Goal: Use online tool/utility: Utilize a website feature to perform a specific function

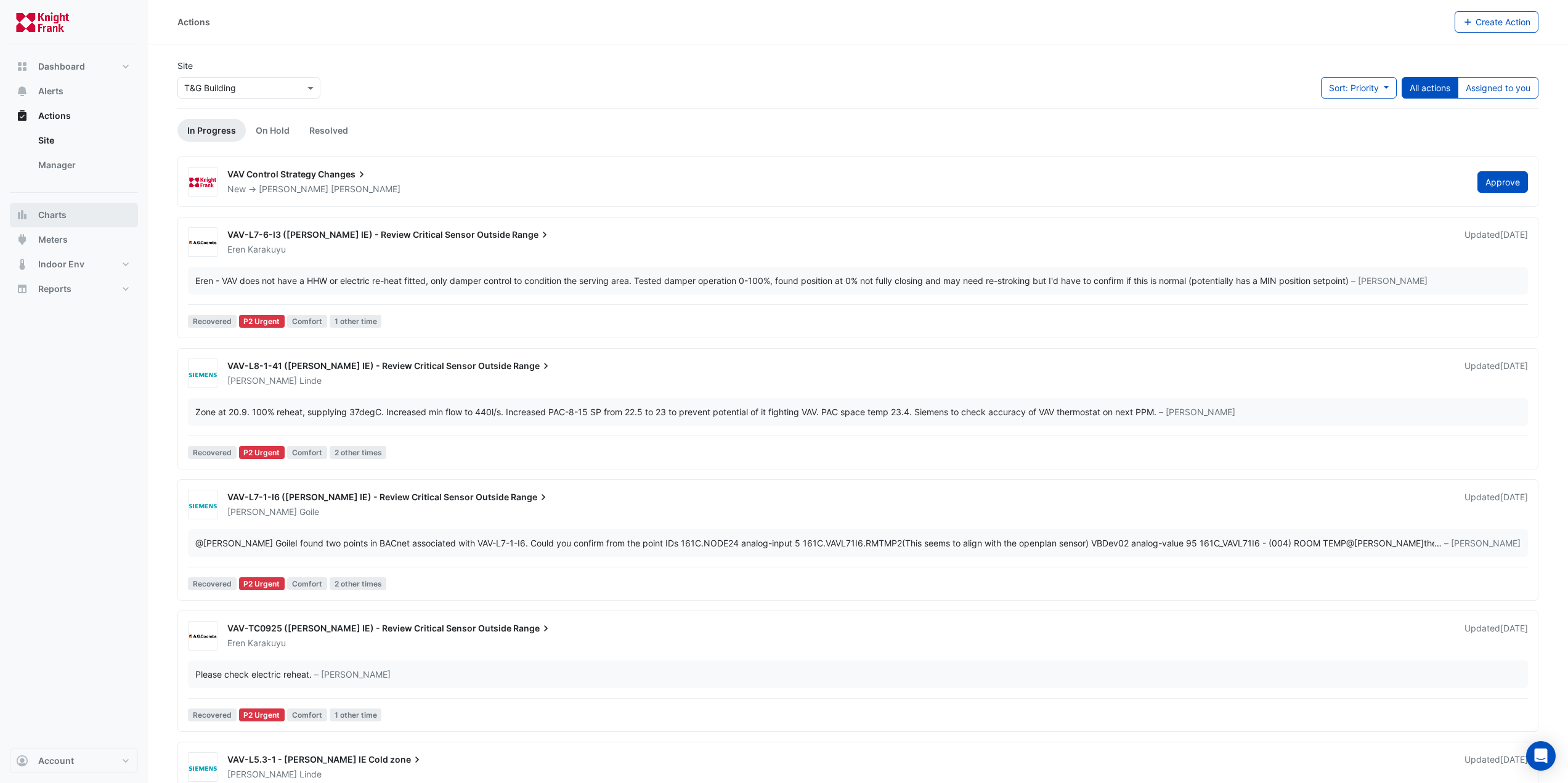
click at [65, 204] on button "Charts" at bounding box center [74, 215] width 128 height 25
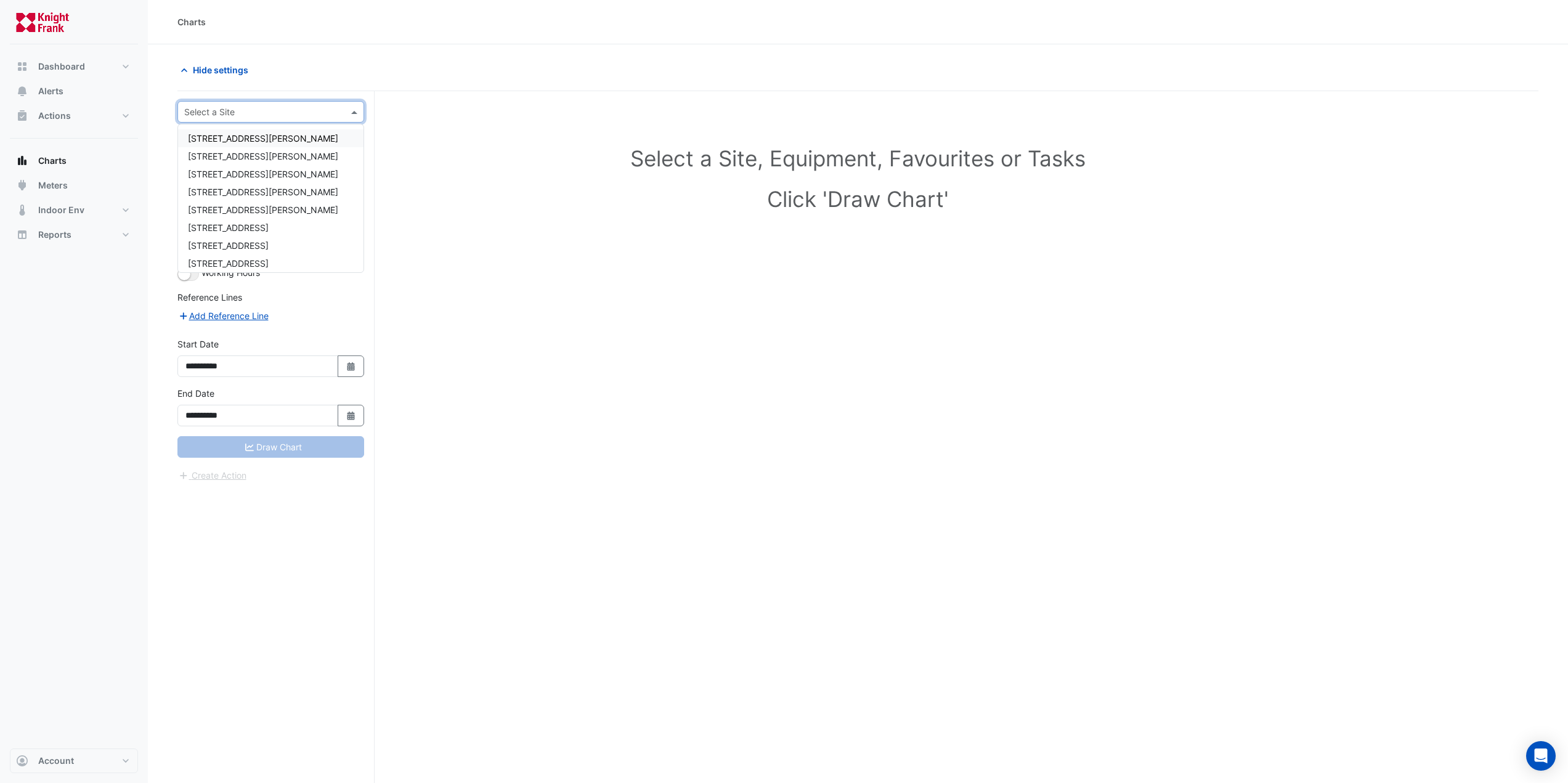
click at [274, 115] on input "text" at bounding box center [258, 112] width 148 height 13
click at [283, 139] on div "[STREET_ADDRESS][PERSON_NAME]" at bounding box center [270, 138] width 185 height 18
click at [313, 115] on input "text" at bounding box center [258, 112] width 148 height 13
type input "**"
click at [274, 139] on div "T&G Building" at bounding box center [270, 138] width 185 height 18
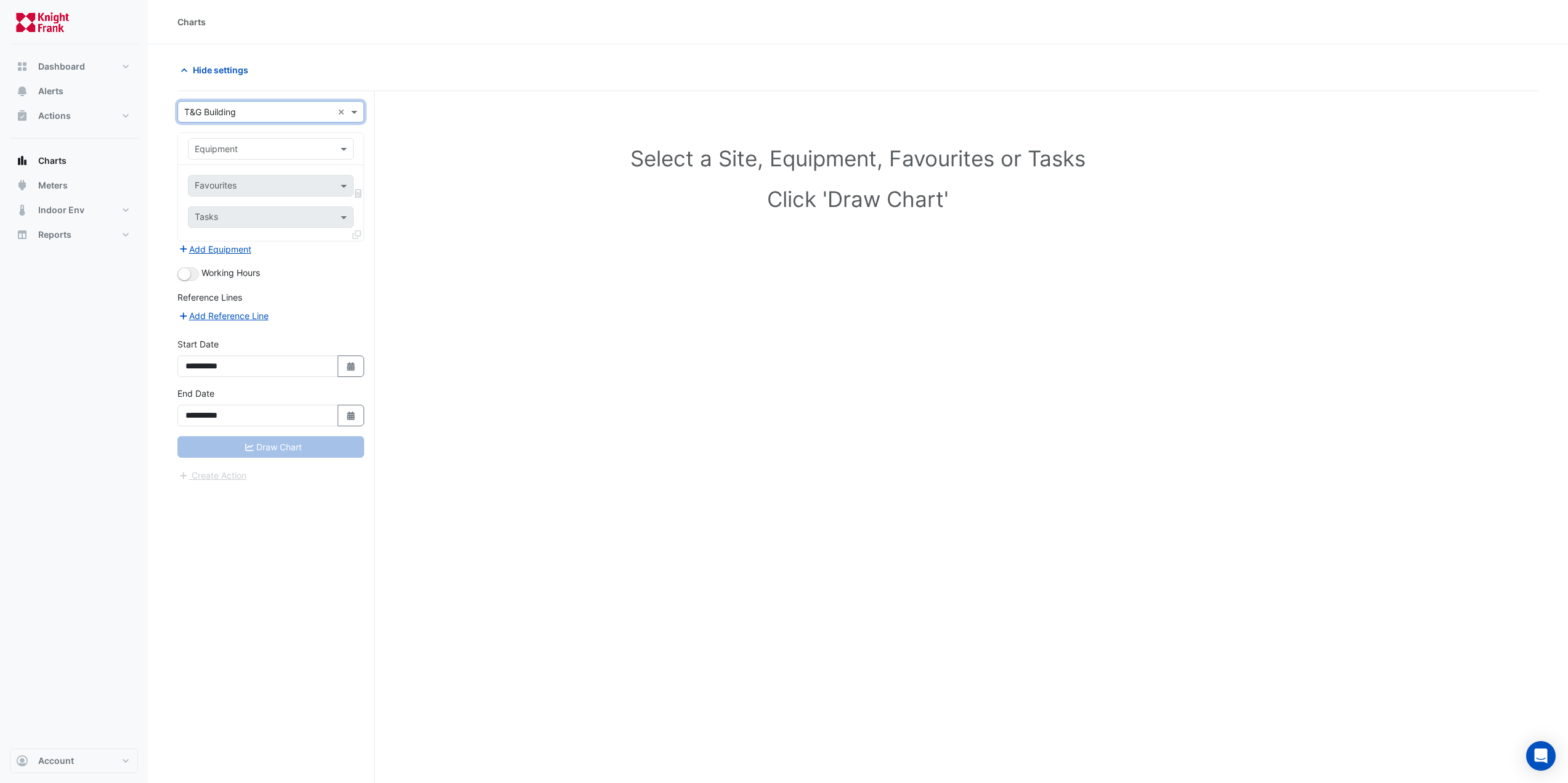
click at [281, 145] on input "text" at bounding box center [258, 149] width 127 height 13
type input "***"
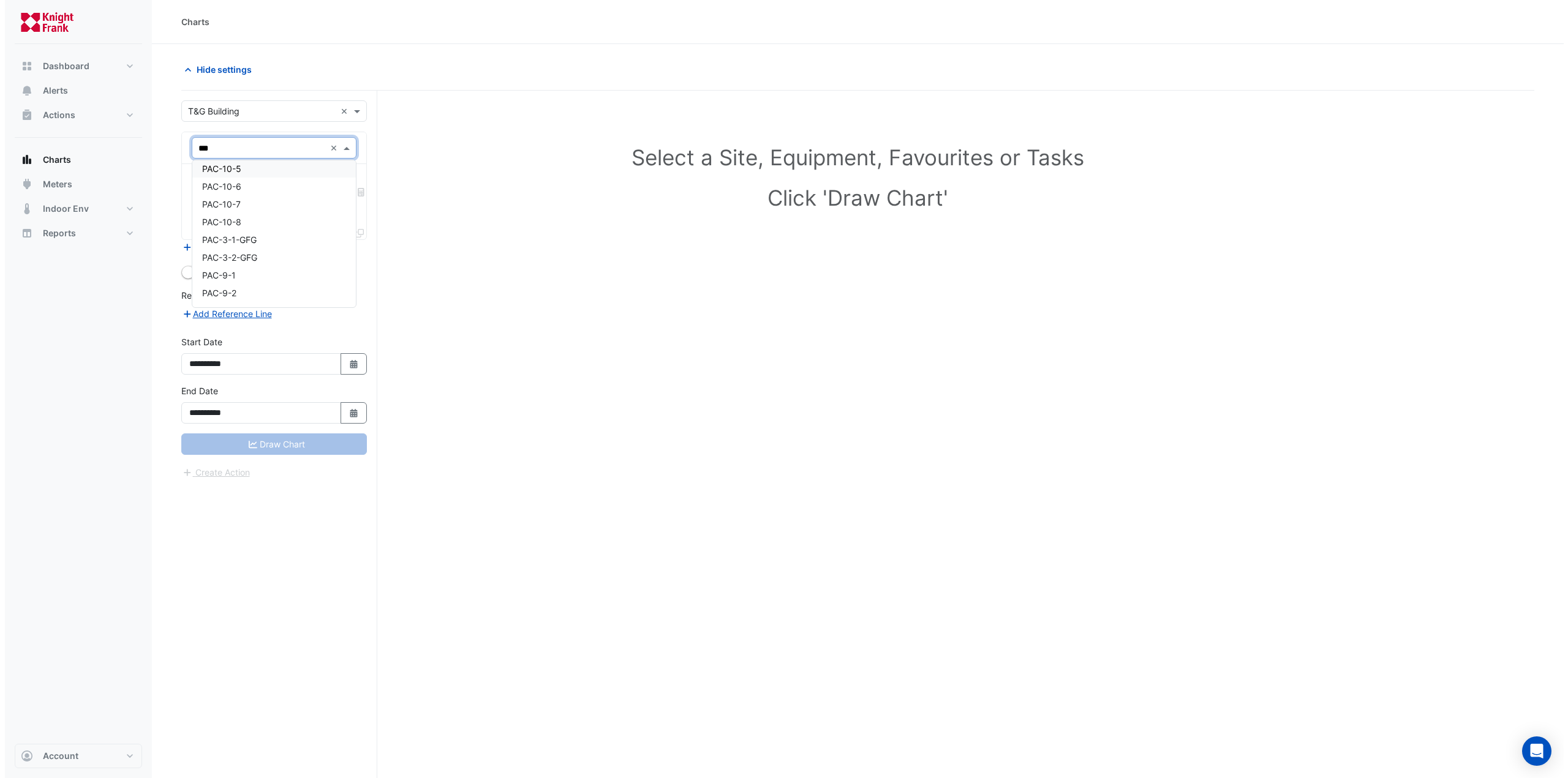
scroll to position [1549, 0]
click at [259, 227] on div "PAC-BM01" at bounding box center [269, 222] width 164 height 17
click at [293, 186] on input "text" at bounding box center [262, 186] width 137 height 13
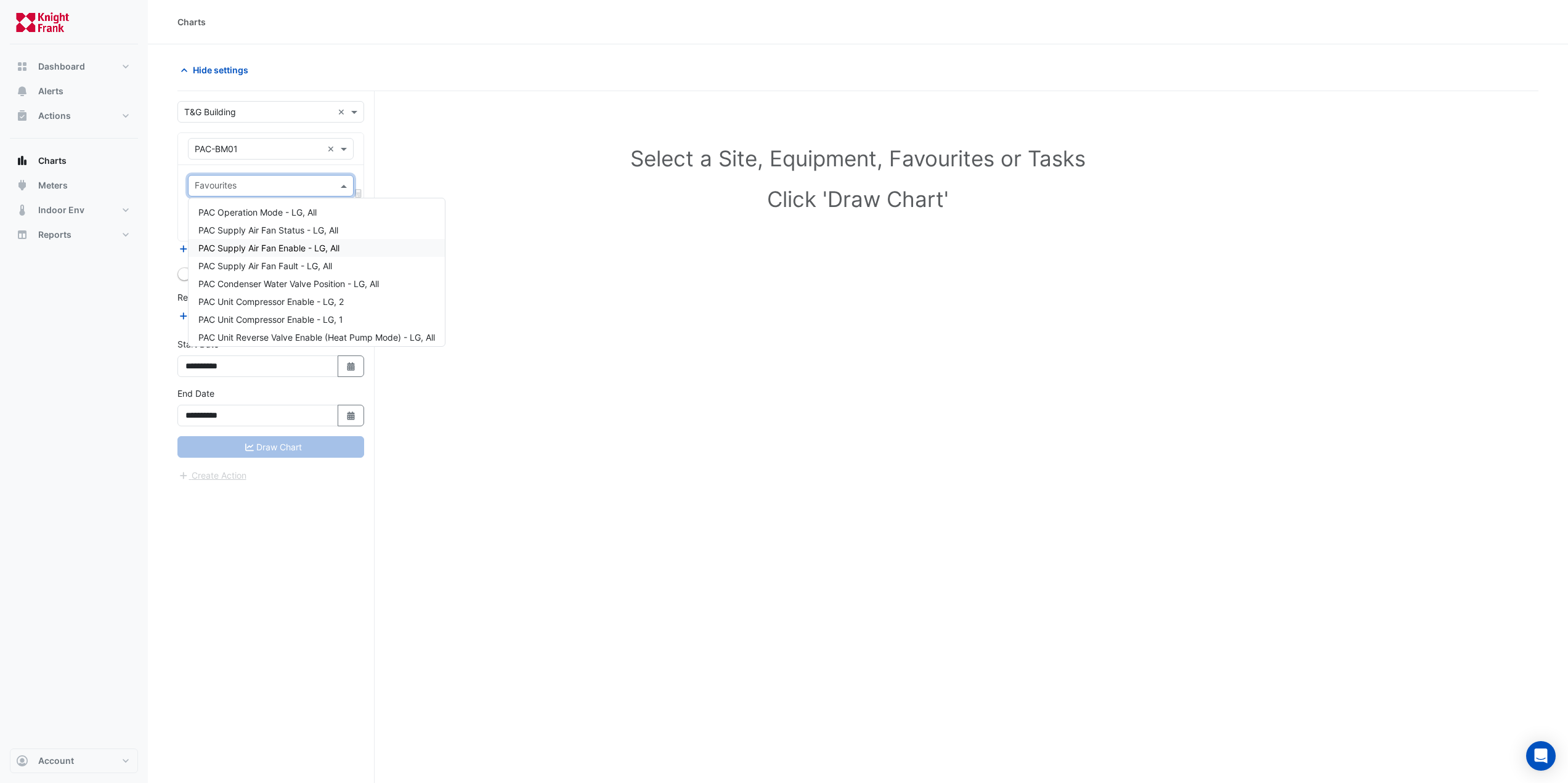
click at [287, 247] on span "PAC Supply Air Fan Enable - LG, All" at bounding box center [268, 248] width 141 height 11
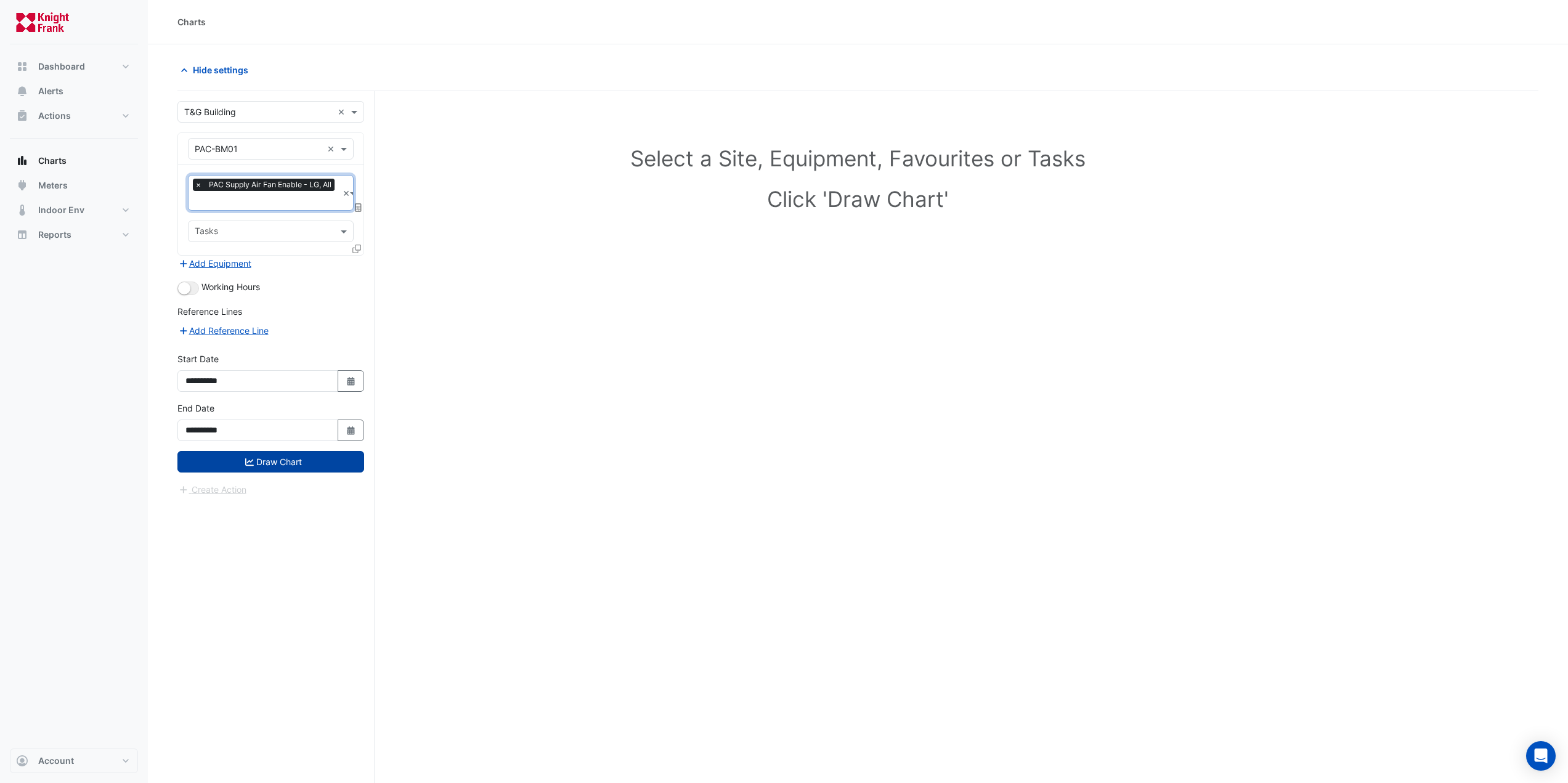
click at [218, 459] on button "Draw Chart" at bounding box center [270, 462] width 187 height 22
